Goal: Information Seeking & Learning: Compare options

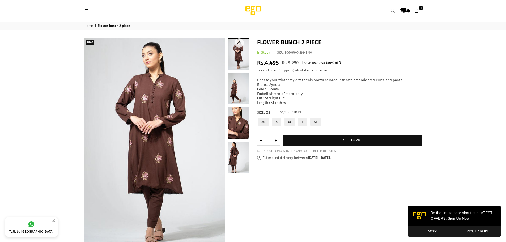
click at [237, 164] on link at bounding box center [238, 157] width 21 height 32
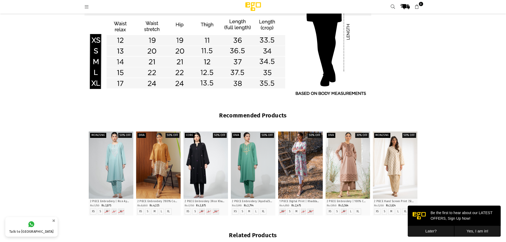
scroll to position [411, 0]
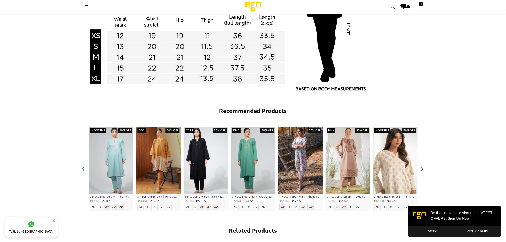
click at [417, 166] on div at bounding box center [394, 160] width 45 height 67
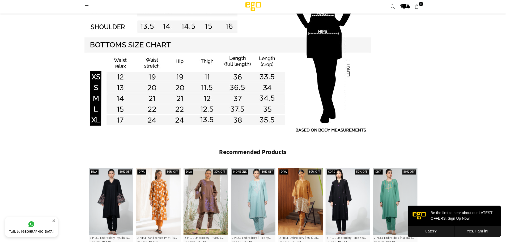
scroll to position [372, 0]
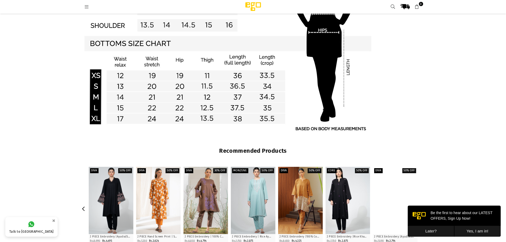
click at [387, 196] on div at bounding box center [394, 200] width 45 height 67
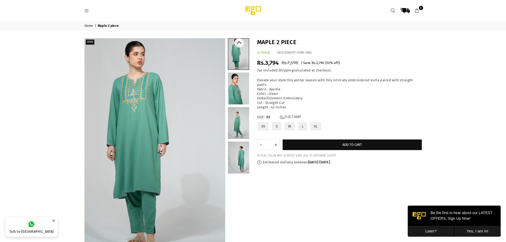
click at [246, 91] on link at bounding box center [238, 88] width 21 height 32
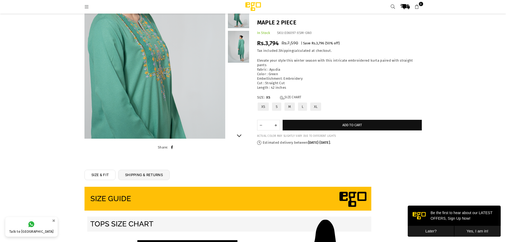
scroll to position [93, 0]
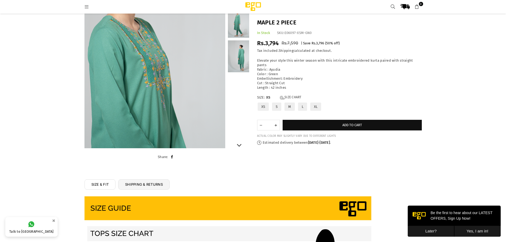
click at [245, 59] on link at bounding box center [238, 56] width 21 height 32
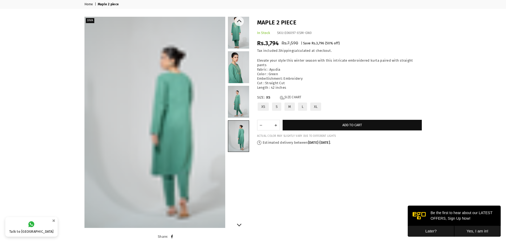
scroll to position [13, 0]
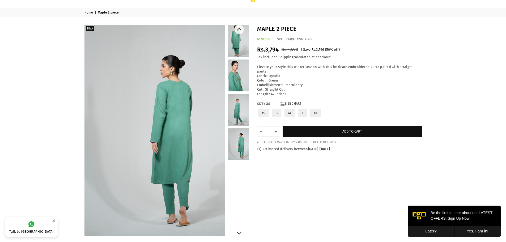
click at [233, 105] on link at bounding box center [238, 110] width 21 height 32
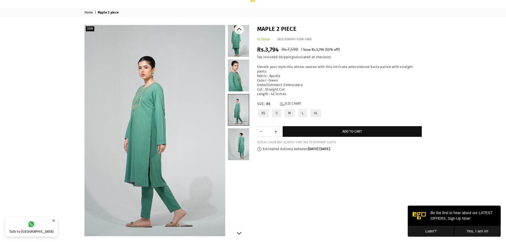
click at [239, 146] on link at bounding box center [238, 144] width 21 height 32
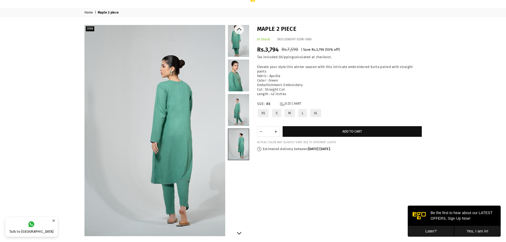
click at [234, 121] on link at bounding box center [238, 110] width 21 height 32
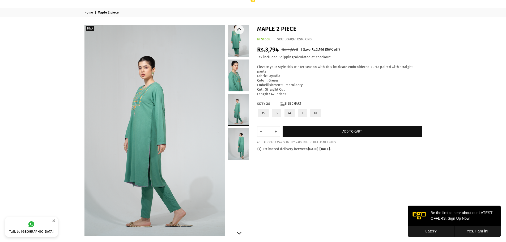
click at [237, 150] on link at bounding box center [238, 144] width 21 height 32
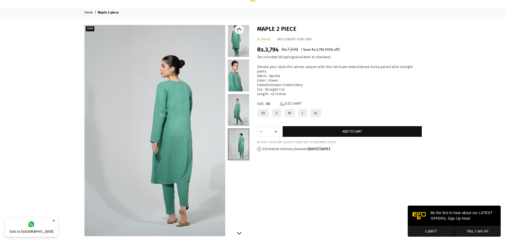
click at [241, 117] on link at bounding box center [238, 110] width 21 height 32
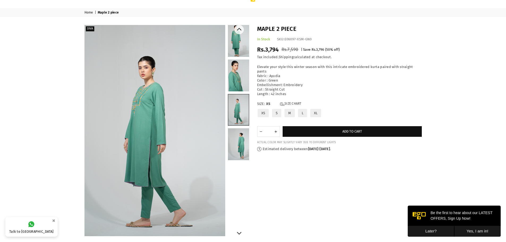
click at [231, 78] on link at bounding box center [238, 75] width 21 height 32
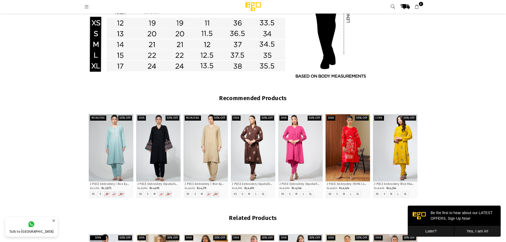
scroll to position [425, 0]
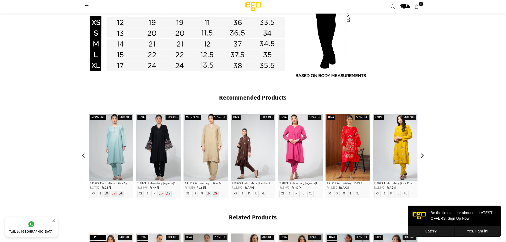
click at [253, 161] on div at bounding box center [252, 147] width 45 height 67
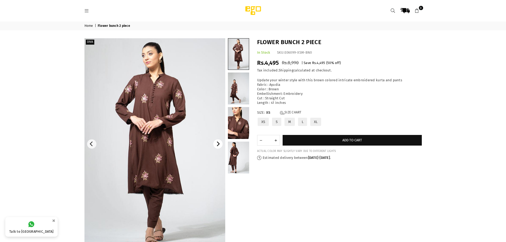
click at [218, 143] on icon "Next" at bounding box center [218, 143] width 3 height 5
